Goal: Task Accomplishment & Management: Use online tool/utility

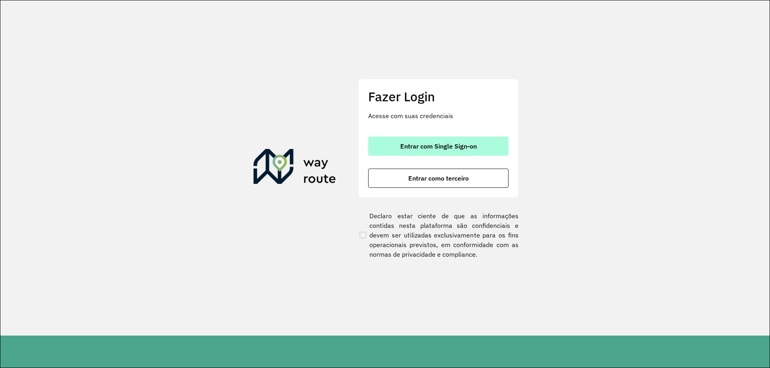
click at [424, 142] on button "Entrar com Single Sign-on" at bounding box center [438, 146] width 140 height 19
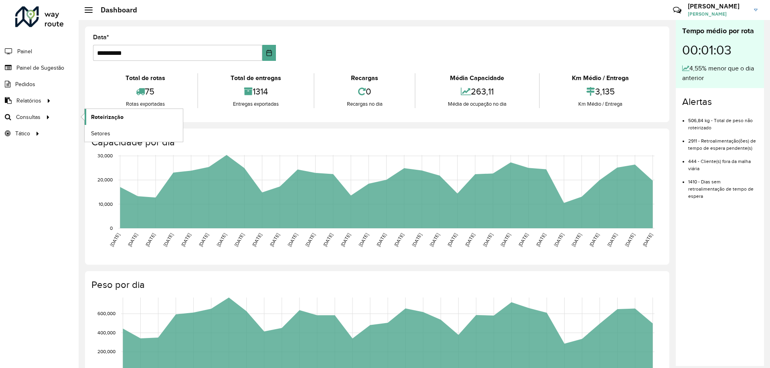
click at [120, 114] on span "Roteirização" at bounding box center [107, 117] width 32 height 8
click at [36, 64] on span "Painel de Sugestão" at bounding box center [41, 68] width 50 height 8
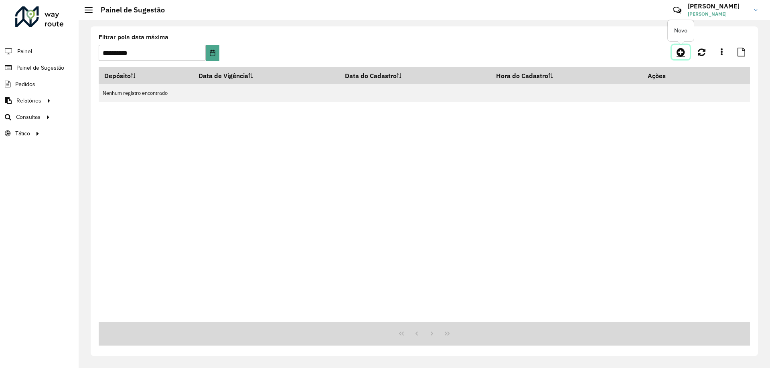
click at [684, 55] on icon at bounding box center [680, 52] width 8 height 10
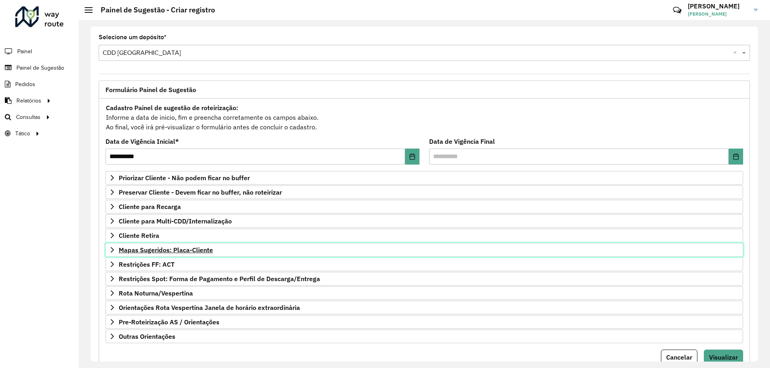
click at [184, 249] on span "Mapas Sugeridos: Placa-Cliente" at bounding box center [166, 250] width 94 height 6
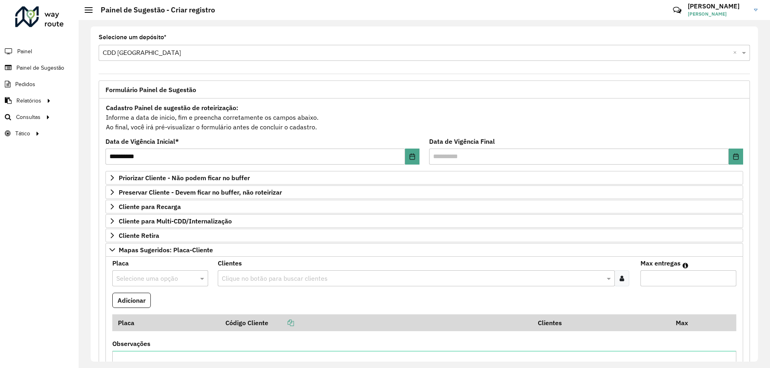
click at [169, 276] on input "text" at bounding box center [152, 279] width 72 height 10
type input "******"
click at [160, 255] on div "DOB8104" at bounding box center [160, 260] width 95 height 14
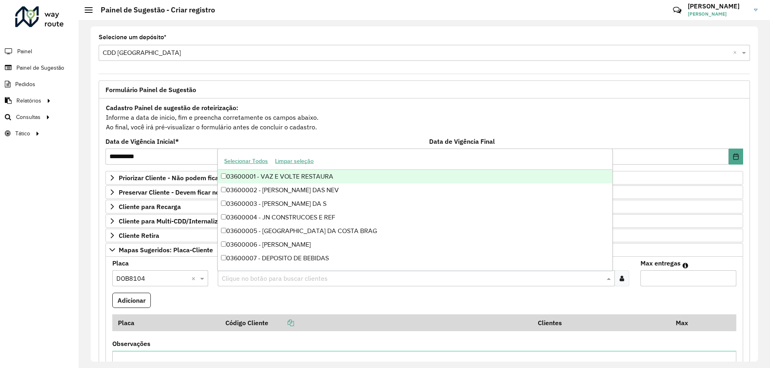
click at [327, 275] on input "text" at bounding box center [412, 279] width 384 height 10
type input "*****"
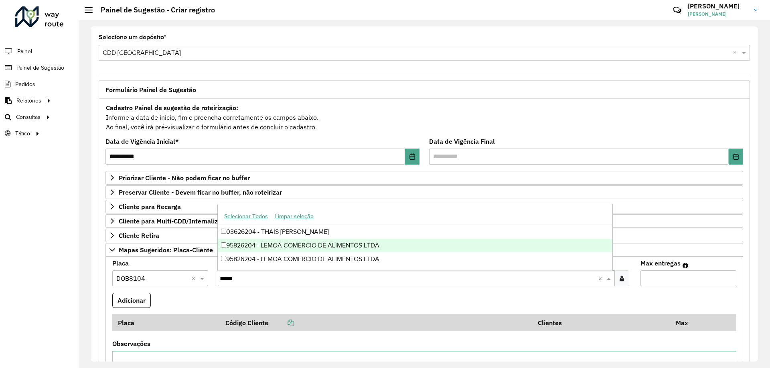
click at [308, 246] on div "95826204 - LEMOA COMERCIO DE ALIMENTOS LTDA" at bounding box center [415, 246] width 394 height 14
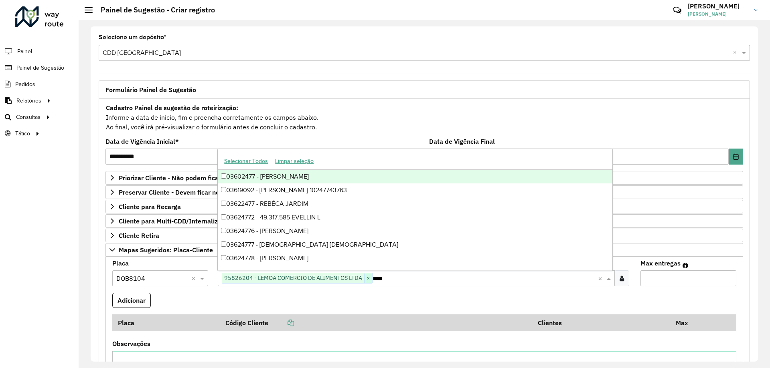
type input "*****"
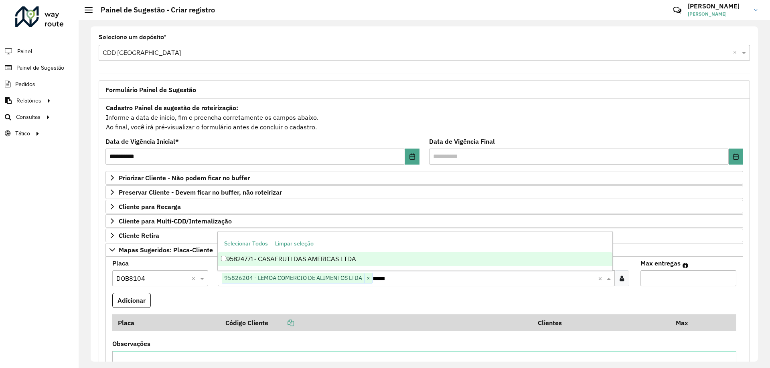
click at [370, 255] on div "95824771 - CASAFRUTI DAS AMERICAS LTDA" at bounding box center [415, 260] width 394 height 14
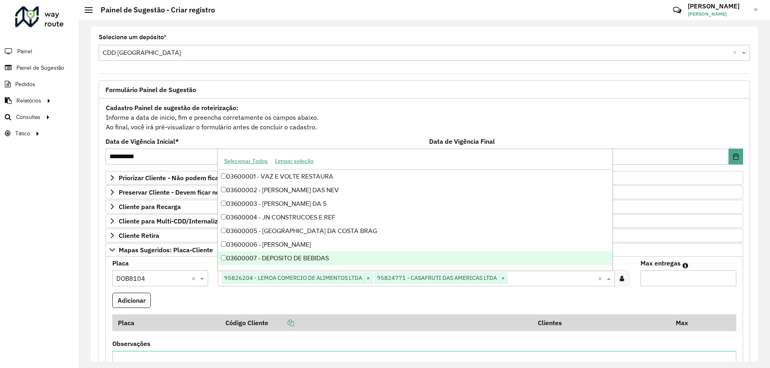
click at [655, 278] on input "Max entregas" at bounding box center [688, 279] width 96 height 16
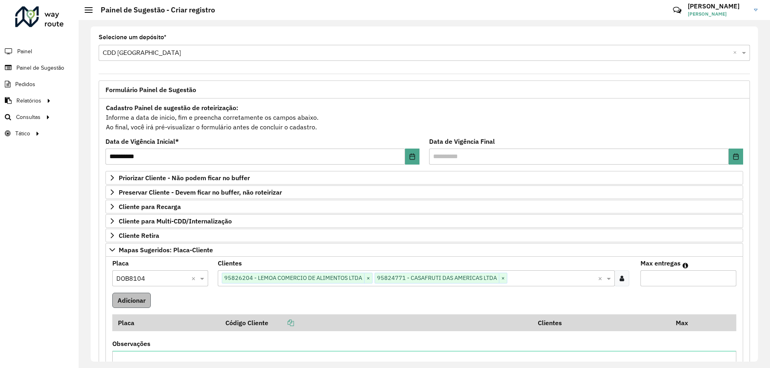
type input "*"
click at [137, 308] on button "Adicionar" at bounding box center [131, 300] width 38 height 15
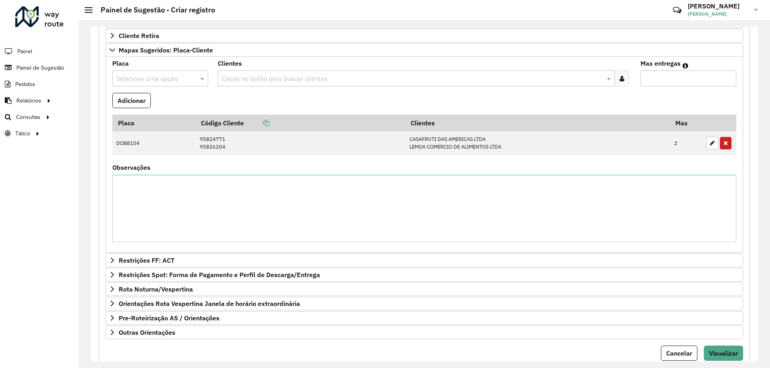
scroll to position [228, 0]
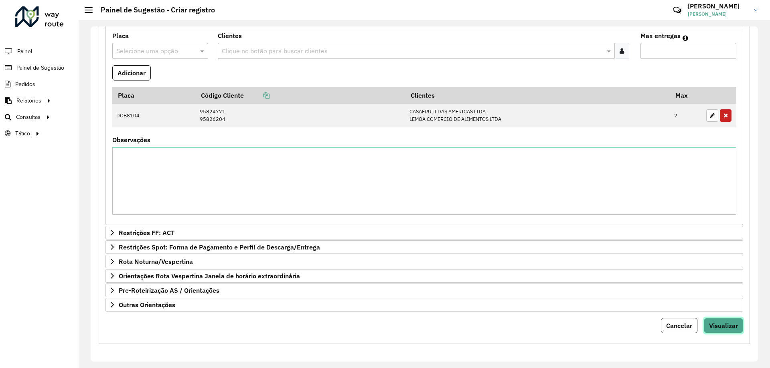
click at [724, 326] on span "Visualizar" at bounding box center [723, 326] width 29 height 8
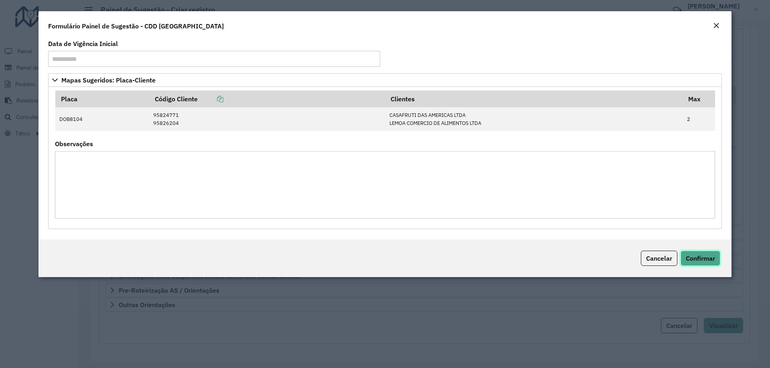
click at [705, 261] on span "Confirmar" at bounding box center [699, 259] width 29 height 8
